Goal: Transaction & Acquisition: Download file/media

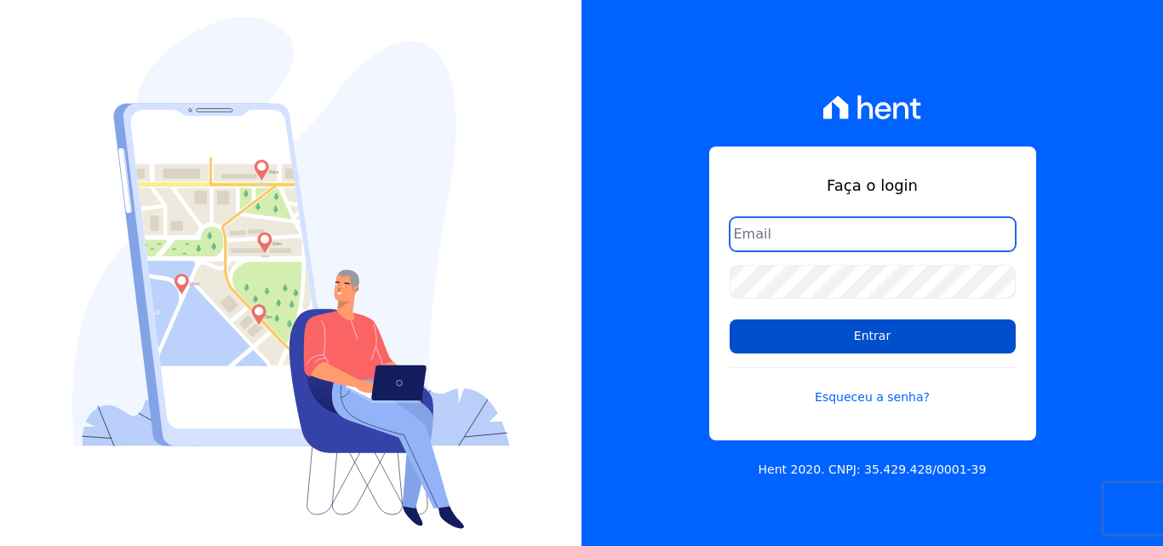
type input "[EMAIL_ADDRESS][DOMAIN_NAME]"
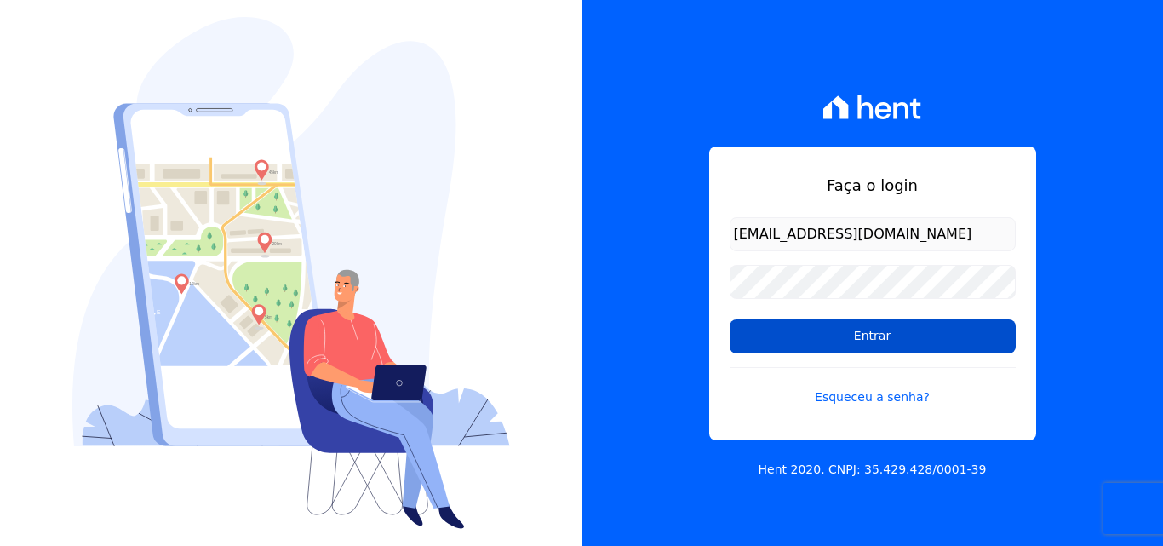
click at [865, 348] on input "Entrar" at bounding box center [873, 336] width 286 height 34
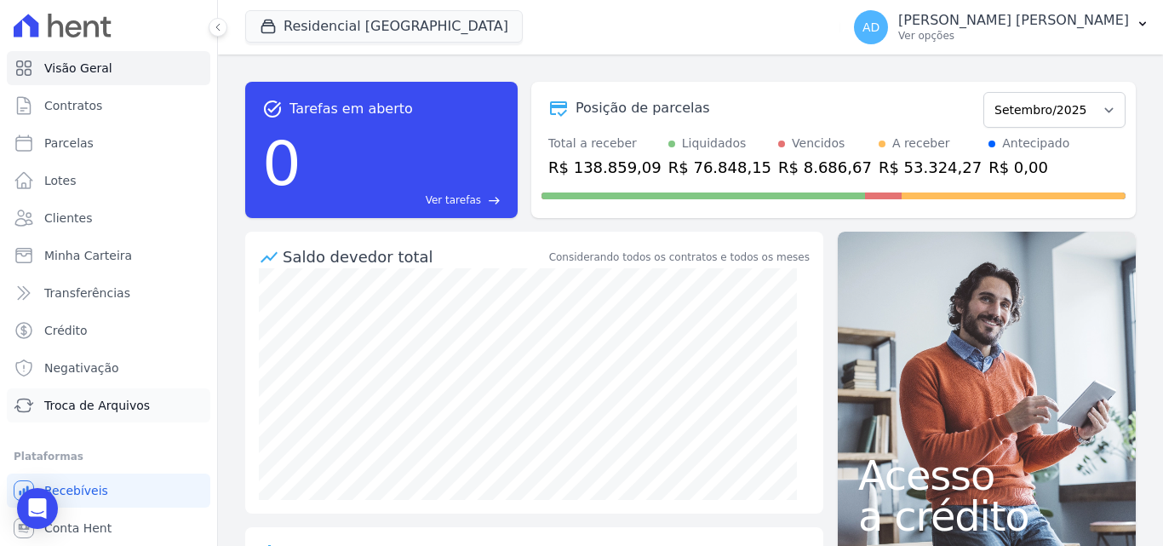
click at [132, 401] on span "Troca de Arquivos" at bounding box center [97, 405] width 106 height 17
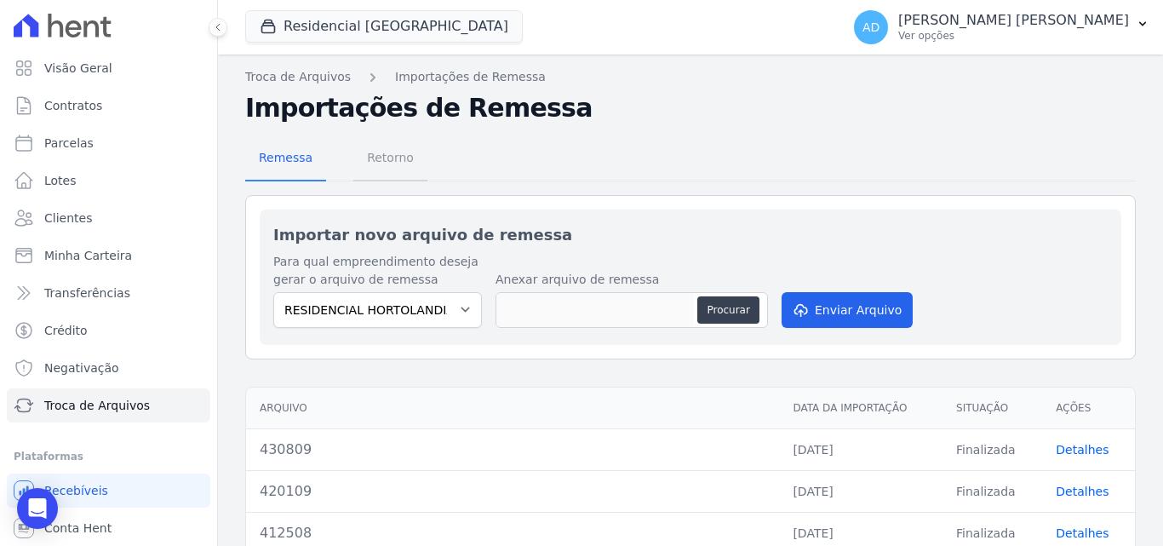
click at [393, 152] on span "Retorno" at bounding box center [390, 158] width 67 height 34
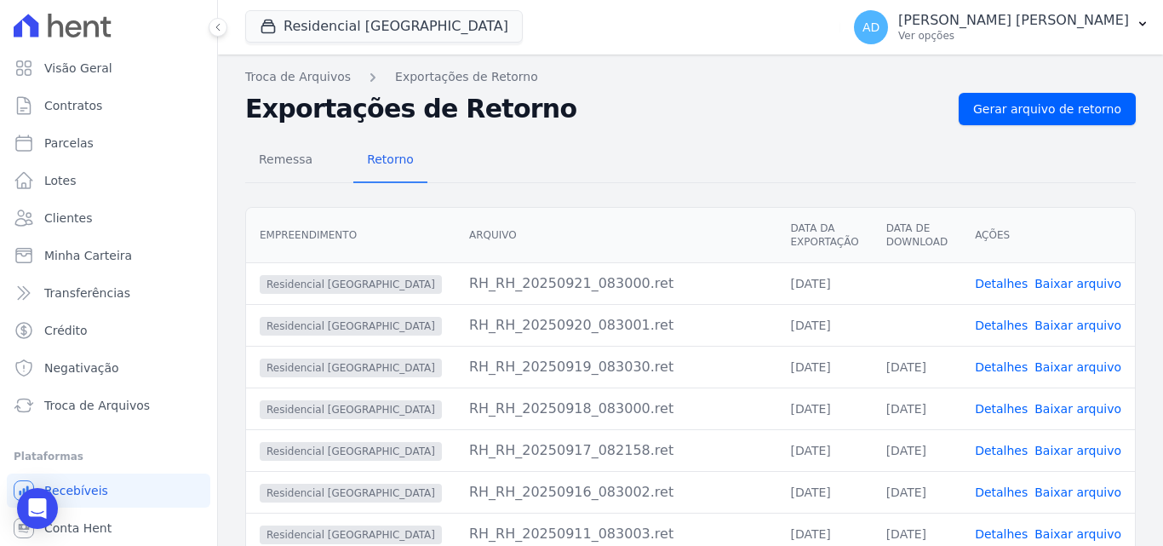
click at [1083, 321] on link "Baixar arquivo" at bounding box center [1078, 326] width 87 height 14
click at [1080, 284] on link "Baixar arquivo" at bounding box center [1078, 284] width 87 height 14
